Goal: Task Accomplishment & Management: Use online tool/utility

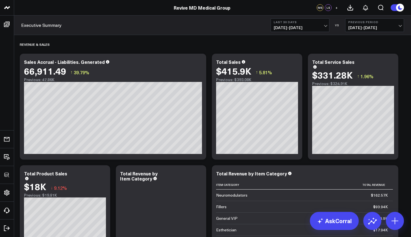
scroll to position [421, 0]
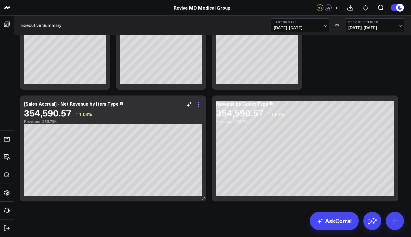
click at [200, 106] on icon at bounding box center [198, 104] width 7 height 7
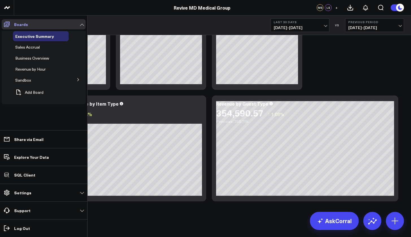
click at [35, 27] on link "Boards" at bounding box center [44, 24] width 84 height 10
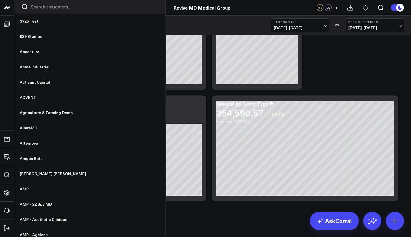
click at [38, 8] on input "Search customers input" at bounding box center [95, 7] width 128 height 6
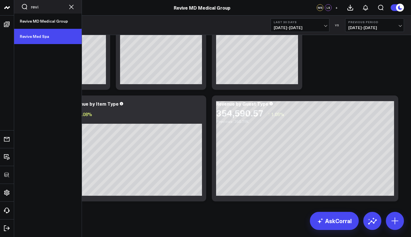
type input "revi"
click at [36, 36] on link "Revive Med Spa" at bounding box center [48, 36] width 68 height 15
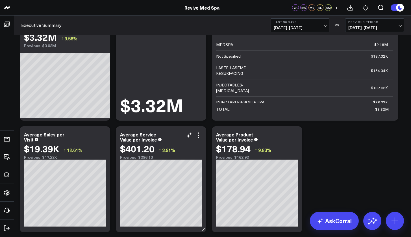
scroll to position [155, 0]
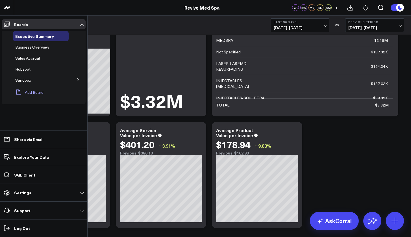
click at [41, 91] on button "Add Board" at bounding box center [28, 92] width 31 height 12
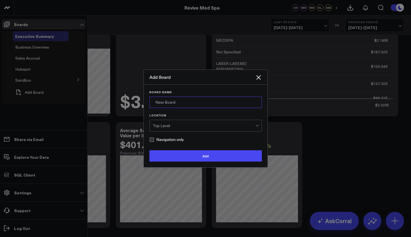
click at [167, 103] on input "Board Name" at bounding box center [206, 102] width 113 height 11
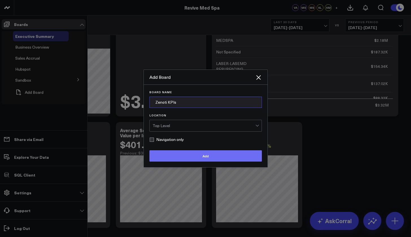
type input "Zenoti KPIs"
click at [203, 157] on button "Add" at bounding box center [206, 155] width 113 height 11
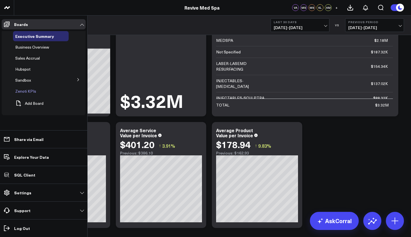
click at [24, 89] on span "Zenoti KPIs" at bounding box center [25, 90] width 21 height 5
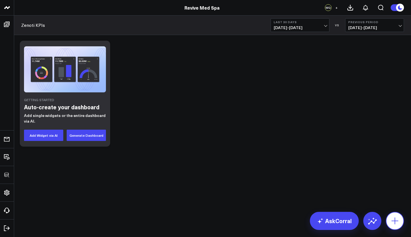
click at [398, 222] on icon at bounding box center [395, 221] width 9 height 9
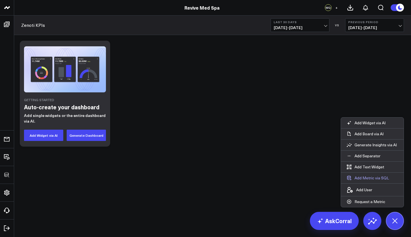
click at [369, 177] on button "Add Metric via SQL" at bounding box center [368, 178] width 54 height 11
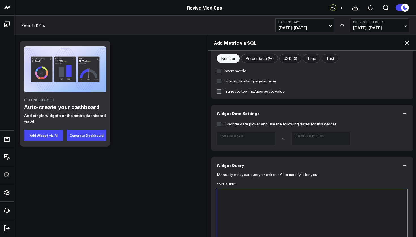
scroll to position [177, 0]
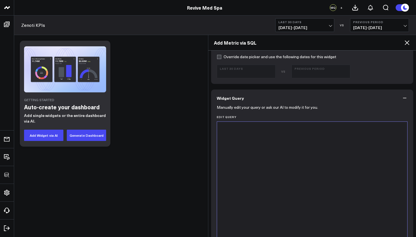
click at [331, 179] on div at bounding box center [312, 192] width 185 height 135
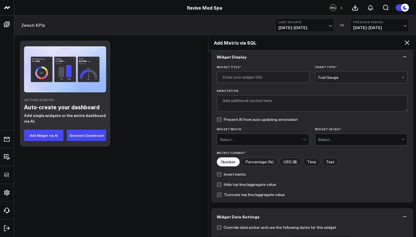
scroll to position [0, 0]
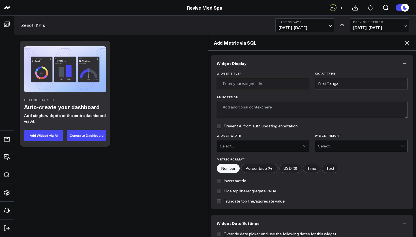
click at [257, 80] on input "Widget Title *" at bounding box center [263, 83] width 92 height 11
type input "R"
drag, startPoint x: 264, startPoint y: 86, endPoint x: 209, endPoint y: 79, distance: 55.1
click at [209, 79] on div "Widget Display Widget Title * Sales by Chart Type * Fuel Gauge Annotation Preve…" at bounding box center [312, 144] width 208 height 187
paste input "Accrual - Liabilities. Generated"
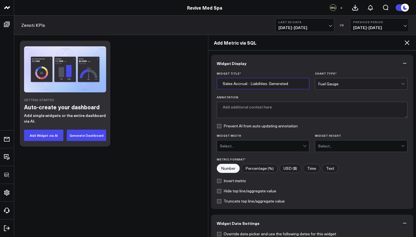
type input "Sales Accrual - Liabilities. Generated"
click at [340, 85] on div "Fuel Gauge" at bounding box center [359, 84] width 83 height 5
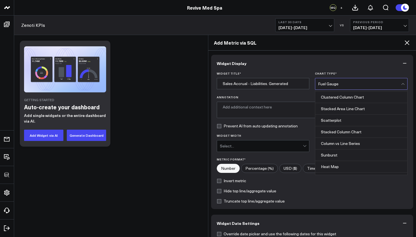
scroll to position [228, 0]
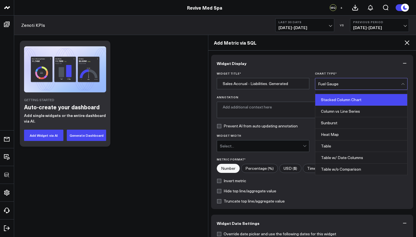
click at [342, 98] on div "Stacked Column Chart" at bounding box center [361, 100] width 92 height 12
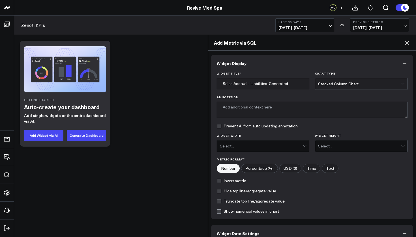
scroll to position [42, 0]
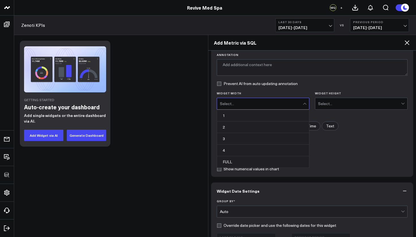
click at [228, 103] on div "Select..." at bounding box center [261, 104] width 83 height 5
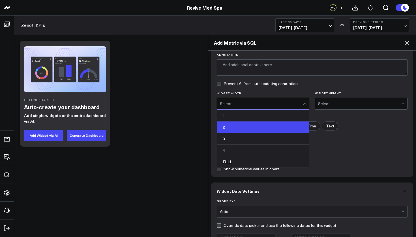
click at [230, 126] on div "2" at bounding box center [263, 128] width 92 height 12
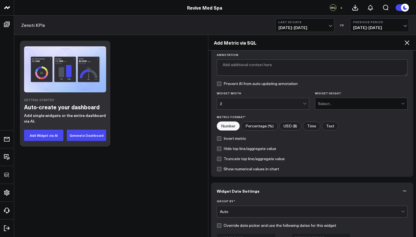
click at [329, 99] on div "Select..." at bounding box center [359, 103] width 83 height 11
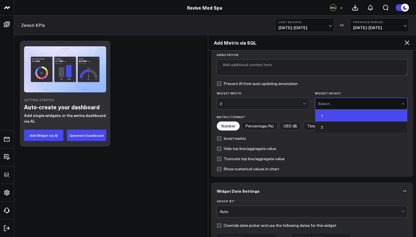
click at [326, 116] on div "1" at bounding box center [361, 116] width 92 height 12
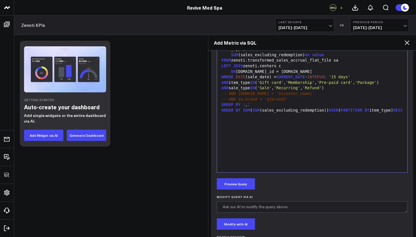
scroll to position [351, 0]
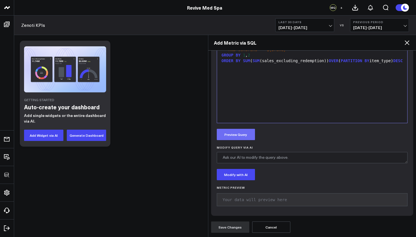
click at [245, 132] on button "Preview Query" at bounding box center [236, 134] width 38 height 11
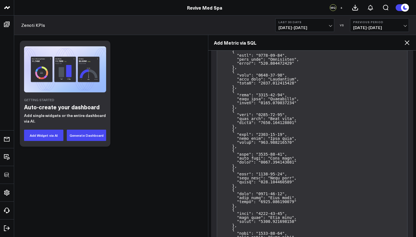
scroll to position [1431, 0]
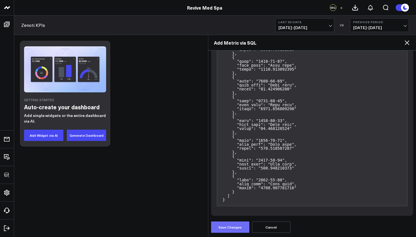
click at [230, 231] on button "Save Changes" at bounding box center [230, 227] width 38 height 11
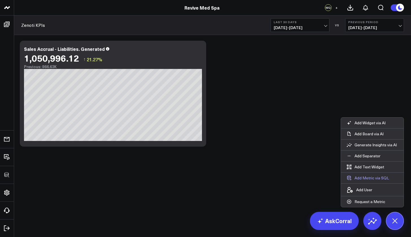
click at [364, 177] on button "Add Metric via SQL" at bounding box center [368, 178] width 54 height 11
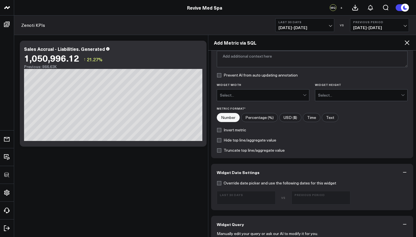
scroll to position [246, 0]
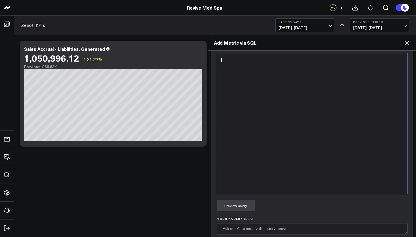
click at [282, 146] on div at bounding box center [312, 123] width 185 height 135
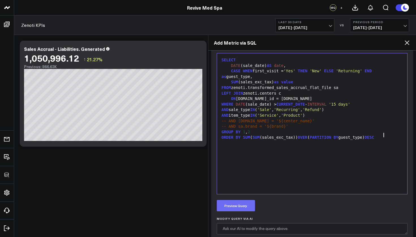
click at [246, 206] on button "Preview Query" at bounding box center [236, 205] width 38 height 11
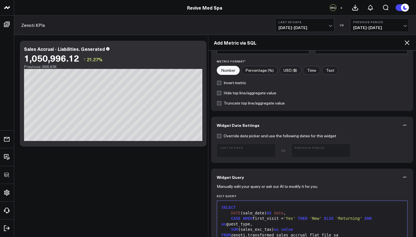
scroll to position [0, 0]
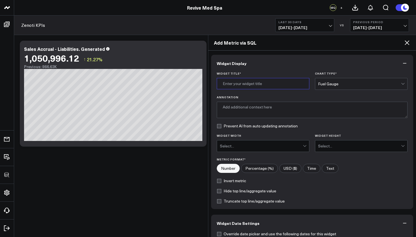
click at [272, 83] on input "Widget Title *" at bounding box center [263, 83] width 92 height 11
type input "r"
type input "Revenue by Guest Type"
click at [338, 86] on div "Fuel Gauge" at bounding box center [359, 84] width 83 height 5
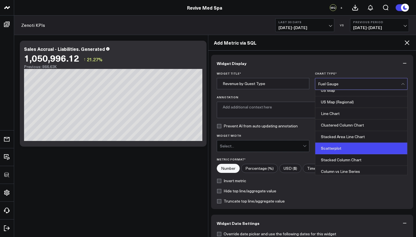
scroll to position [228, 0]
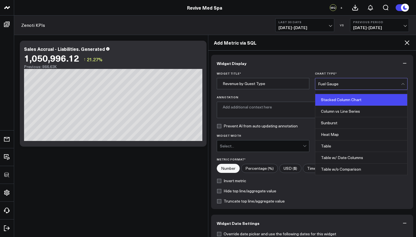
click at [340, 98] on div "Stacked Column Chart" at bounding box center [361, 100] width 92 height 12
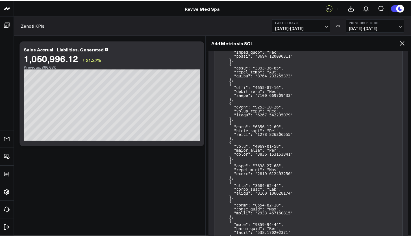
scroll to position [956, 0]
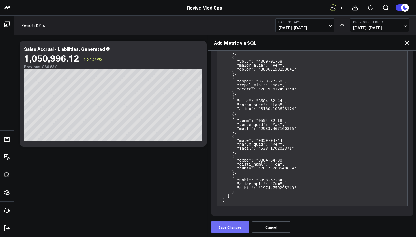
click at [232, 230] on button "Save Changes" at bounding box center [230, 227] width 38 height 11
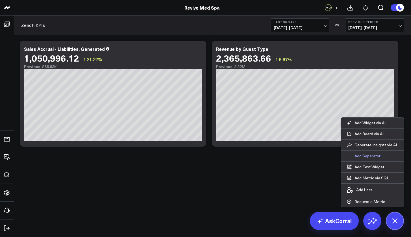
click at [365, 157] on p "Add Separator" at bounding box center [368, 156] width 26 height 5
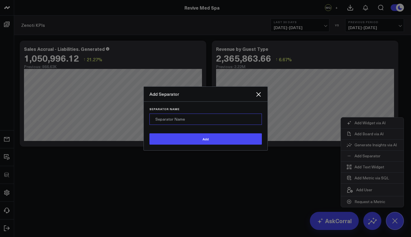
click at [193, 122] on input "Separator Name" at bounding box center [206, 119] width 113 height 11
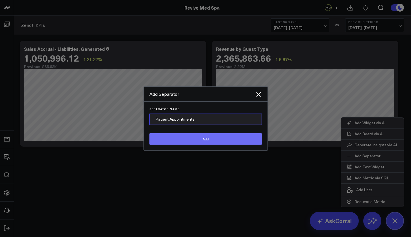
type input "Patient Appointments"
click at [196, 142] on button "Add" at bounding box center [206, 138] width 113 height 11
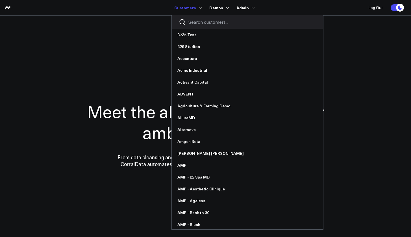
click at [196, 25] on input "Search customers input" at bounding box center [253, 22] width 128 height 6
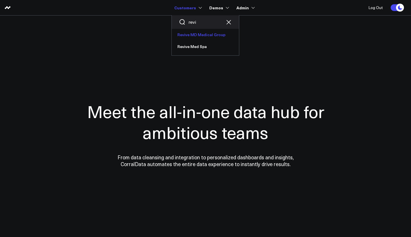
type input "revi"
click at [204, 36] on link "Revive MD Medical Group" at bounding box center [205, 35] width 67 height 12
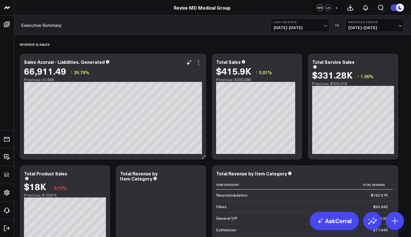
click at [202, 64] on icon at bounding box center [198, 62] width 7 height 7
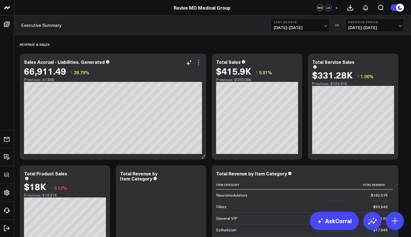
click at [199, 63] on icon at bounding box center [198, 62] width 1 height 1
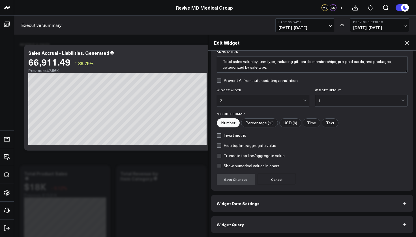
scroll to position [46, 0]
click at [305, 224] on button "Widget Query" at bounding box center [312, 224] width 202 height 17
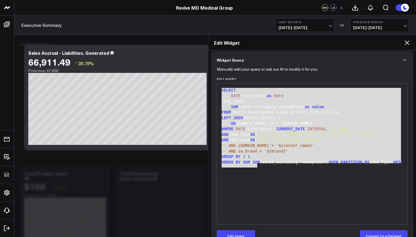
drag, startPoint x: 265, startPoint y: 168, endPoint x: 219, endPoint y: 88, distance: 92.1
click at [220, 88] on div "SELECT DATE (sale_date) as date , item_type, SUM (sales_excluding_redemption) a…" at bounding box center [312, 154] width 185 height 135
copy div "SELECT DATE (sale_date) as date , item_type, SUM (sales_excluding_redemption) a…"
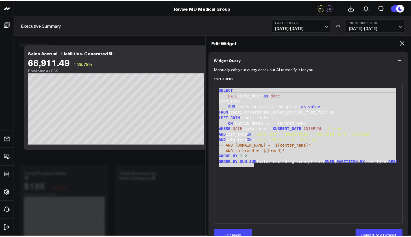
scroll to position [0, 0]
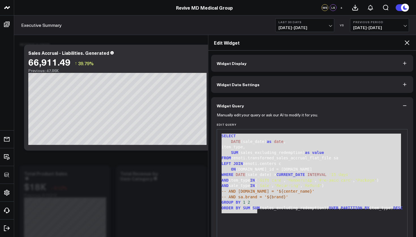
click at [259, 63] on button "Widget Display" at bounding box center [312, 63] width 202 height 17
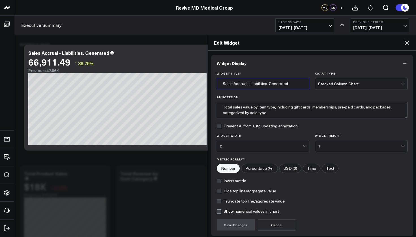
drag, startPoint x: 290, startPoint y: 85, endPoint x: 213, endPoint y: 82, distance: 76.4
click at [213, 82] on div "Widget Title * Sales Accrual - Liabilities. Generated Chart Type * Stacked Colu…" at bounding box center [312, 154] width 202 height 165
click at [406, 43] on icon at bounding box center [406, 42] width 5 height 5
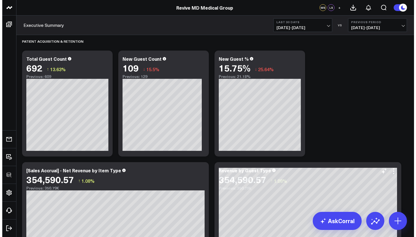
scroll to position [422, 0]
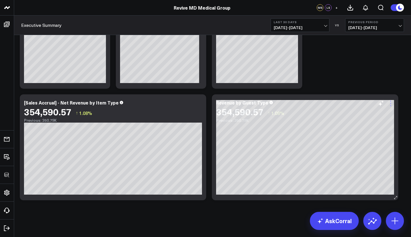
click at [393, 104] on icon at bounding box center [391, 103] width 7 height 7
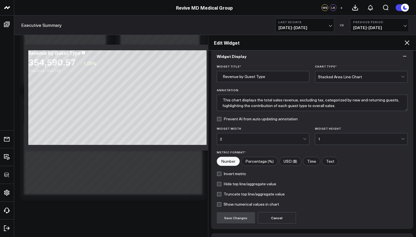
scroll to position [46, 0]
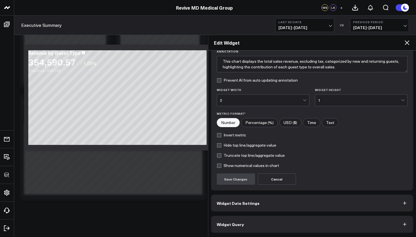
click at [241, 223] on span "Widget Query" at bounding box center [230, 224] width 27 height 5
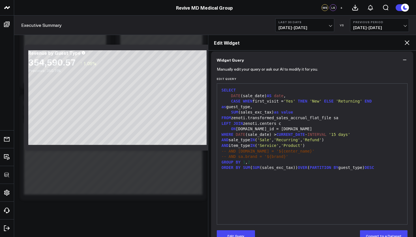
scroll to position [47, 0]
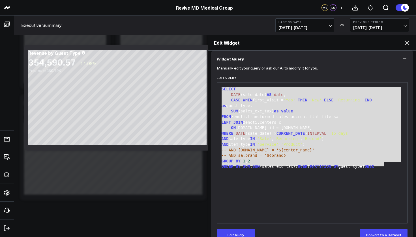
drag, startPoint x: 388, startPoint y: 167, endPoint x: 218, endPoint y: 85, distance: 188.7
click at [218, 85] on div "99 1 2 3 4 5 6 7 8 9 10 11 12 13 14 15 › ⌄ SELECT DATE (sale_date) AS date , CA…" at bounding box center [312, 152] width 191 height 141
copy div "SELECT DATE (sale_date) AS date , CASE WHEN first_visit = 'Yes' THEN 'New' ELSE…"
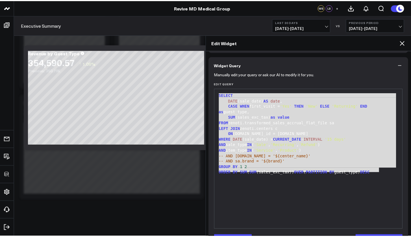
scroll to position [0, 0]
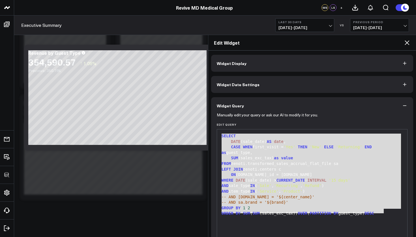
click at [407, 42] on icon at bounding box center [406, 42] width 5 height 5
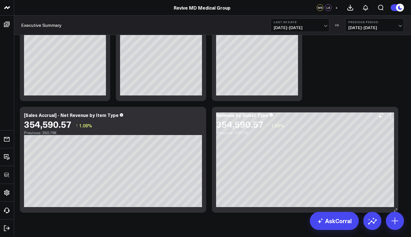
scroll to position [401, 0]
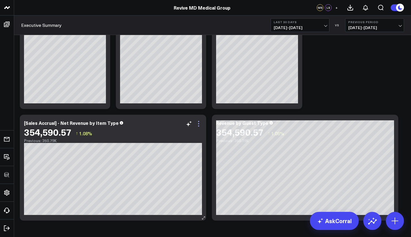
click at [199, 126] on icon at bounding box center [198, 126] width 1 height 1
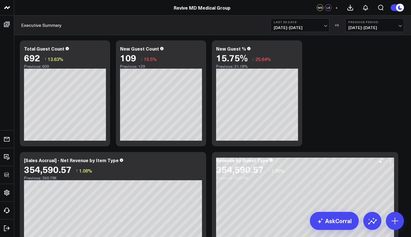
scroll to position [266, 0]
